Goal: Task Accomplishment & Management: Manage account settings

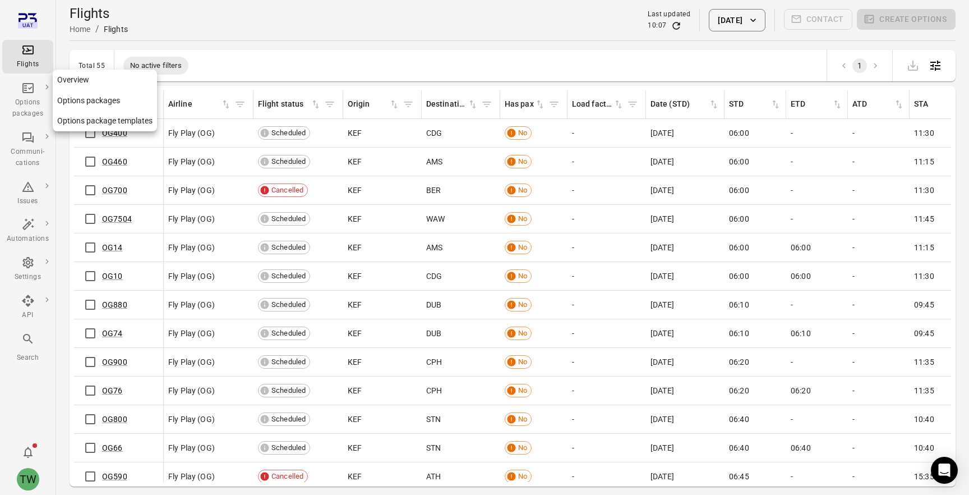
click at [25, 100] on div "Options packages" at bounding box center [28, 108] width 42 height 22
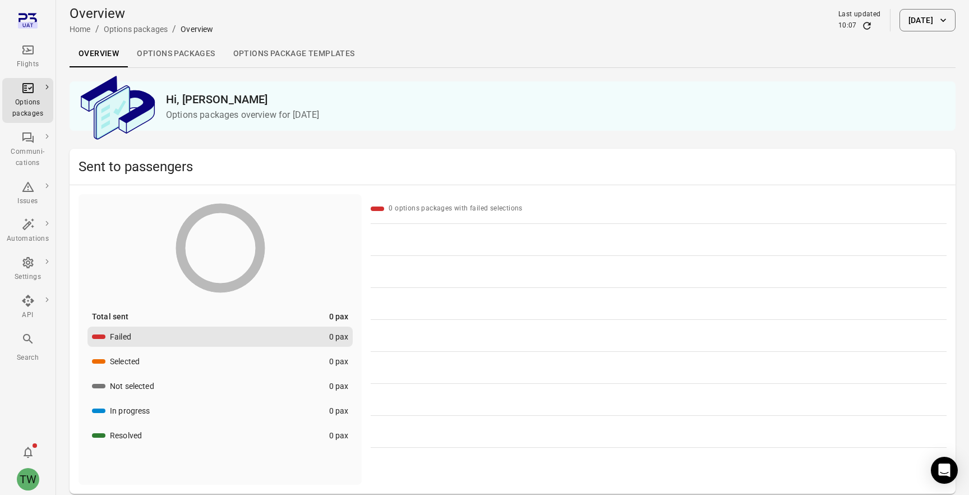
click at [169, 50] on link "Options packages" at bounding box center [176, 53] width 96 height 27
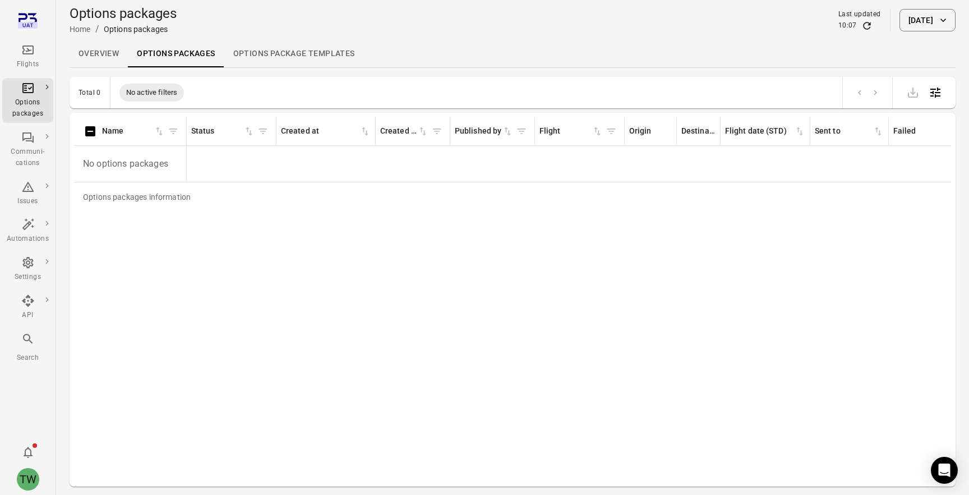
click at [915, 17] on button "[DATE]" at bounding box center [928, 20] width 56 height 22
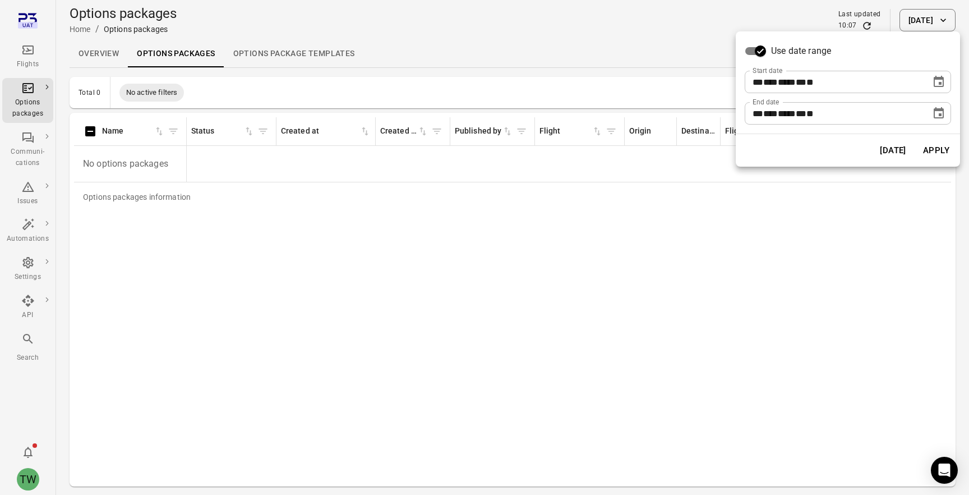
click at [900, 82] on div "** *** **** ** * **" at bounding box center [838, 82] width 171 height 22
click at [937, 82] on icon "Choose date, selected date is Sep 26, 2025" at bounding box center [938, 81] width 13 height 13
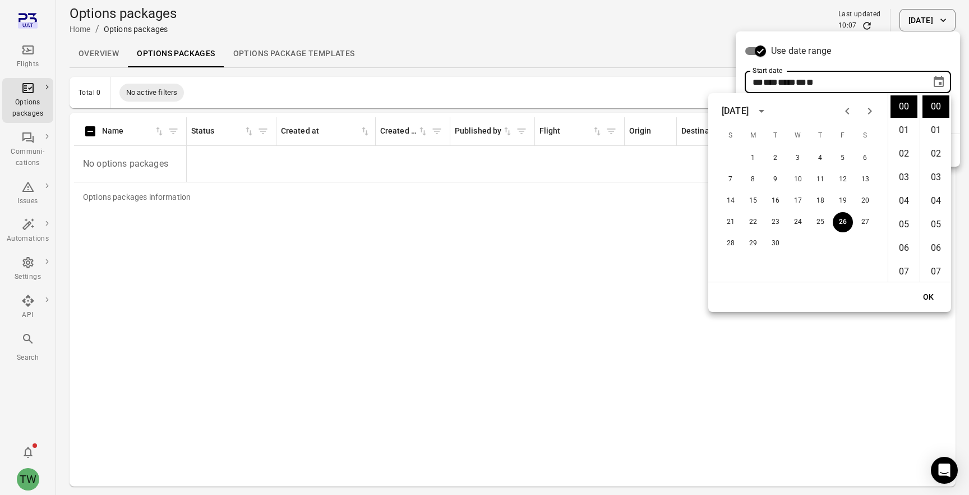
click at [849, 110] on icon "Previous month" at bounding box center [847, 110] width 13 height 13
click at [780, 157] on button "1" at bounding box center [776, 158] width 20 height 20
type input "**********"
click at [933, 295] on button "OK" at bounding box center [929, 297] width 36 height 21
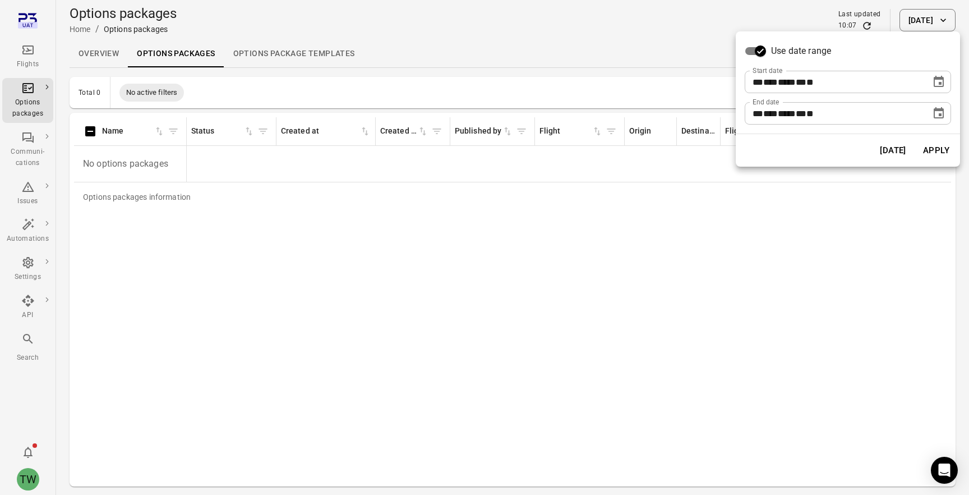
click at [936, 153] on button "Apply" at bounding box center [936, 151] width 39 height 24
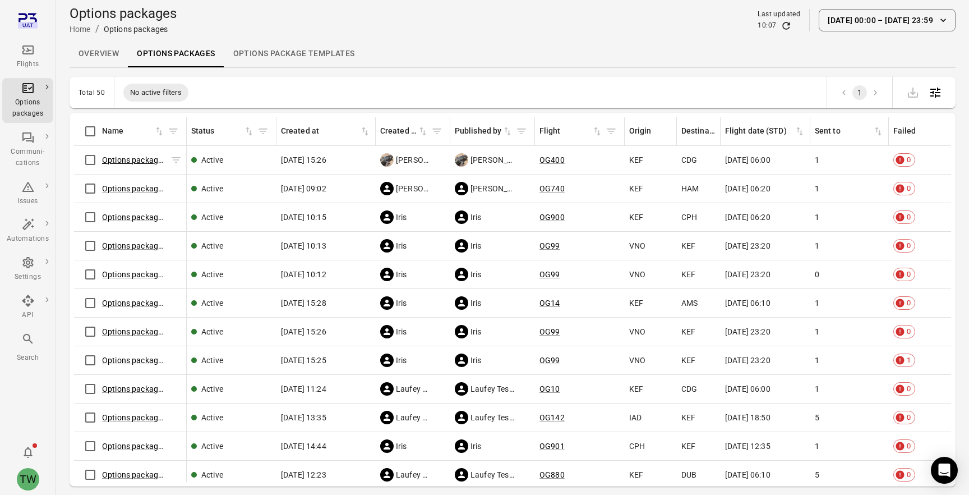
click at [142, 160] on link "Options package OG400 ([DATE])" at bounding box center [161, 159] width 118 height 9
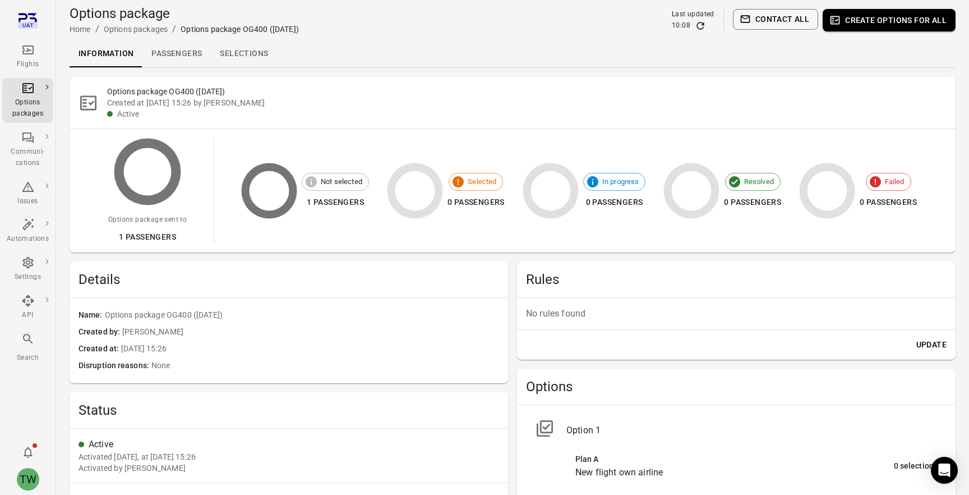
click at [179, 53] on link "Passengers" at bounding box center [176, 53] width 68 height 27
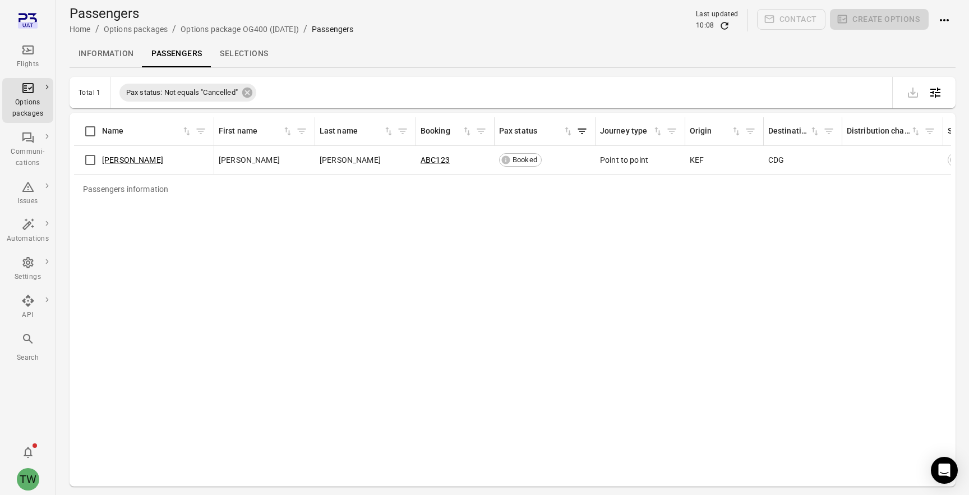
click at [243, 54] on link "Selections" at bounding box center [244, 53] width 66 height 27
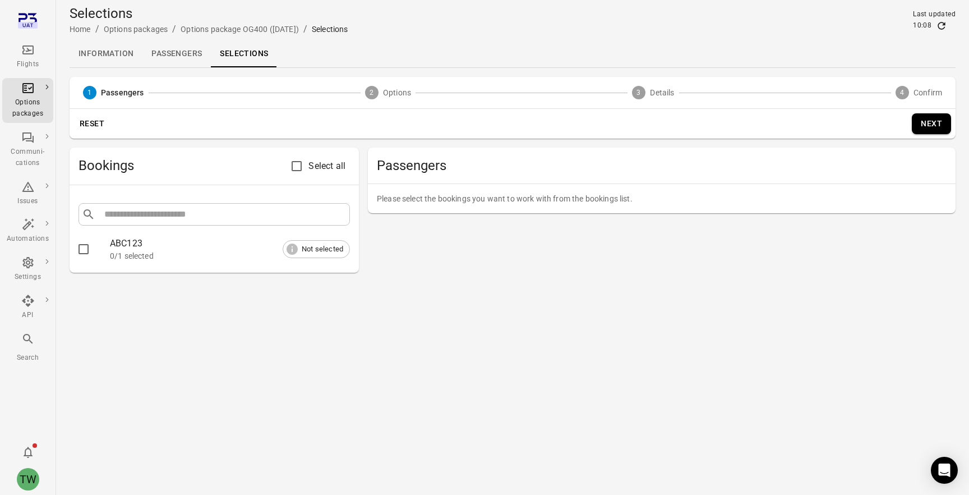
click at [169, 48] on link "Passengers" at bounding box center [176, 53] width 68 height 27
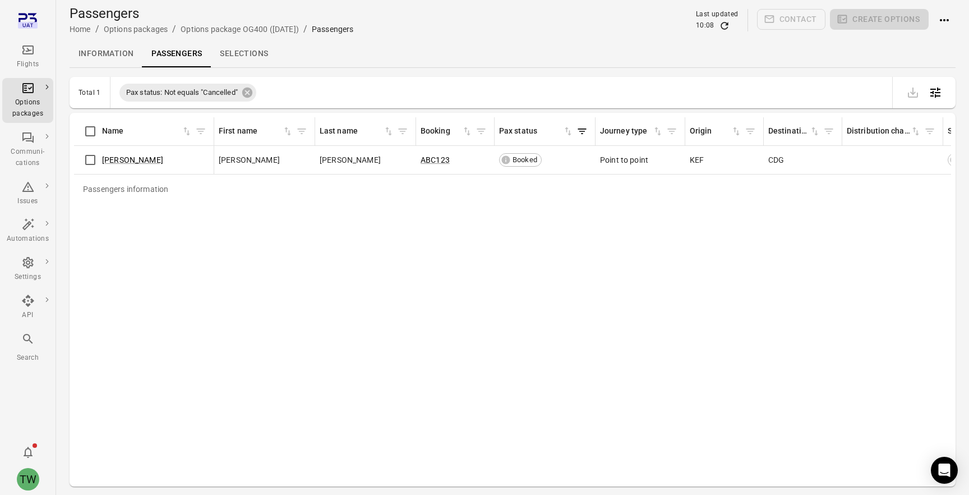
click at [119, 54] on link "Information" at bounding box center [106, 53] width 73 height 27
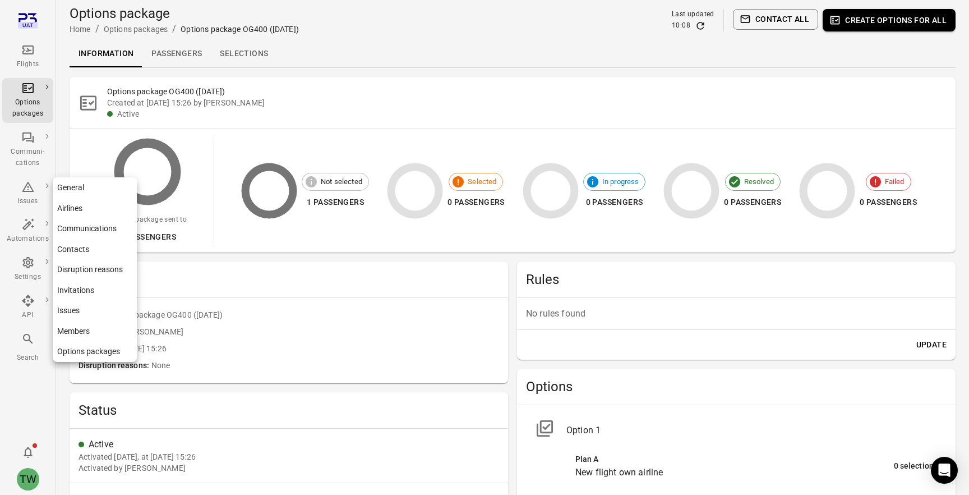
click at [30, 275] on div "Settings" at bounding box center [28, 276] width 42 height 11
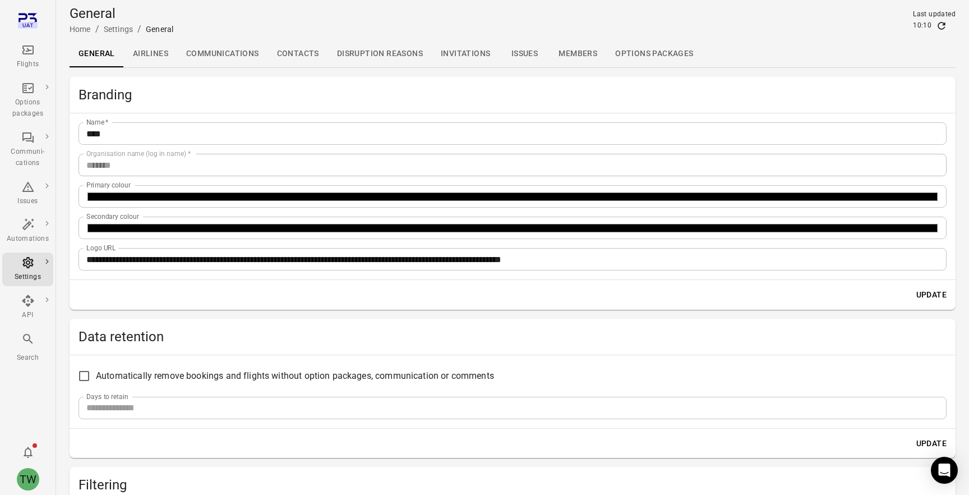
click at [305, 50] on link "Contacts" at bounding box center [298, 53] width 60 height 27
